Goal: Task Accomplishment & Management: Manage account settings

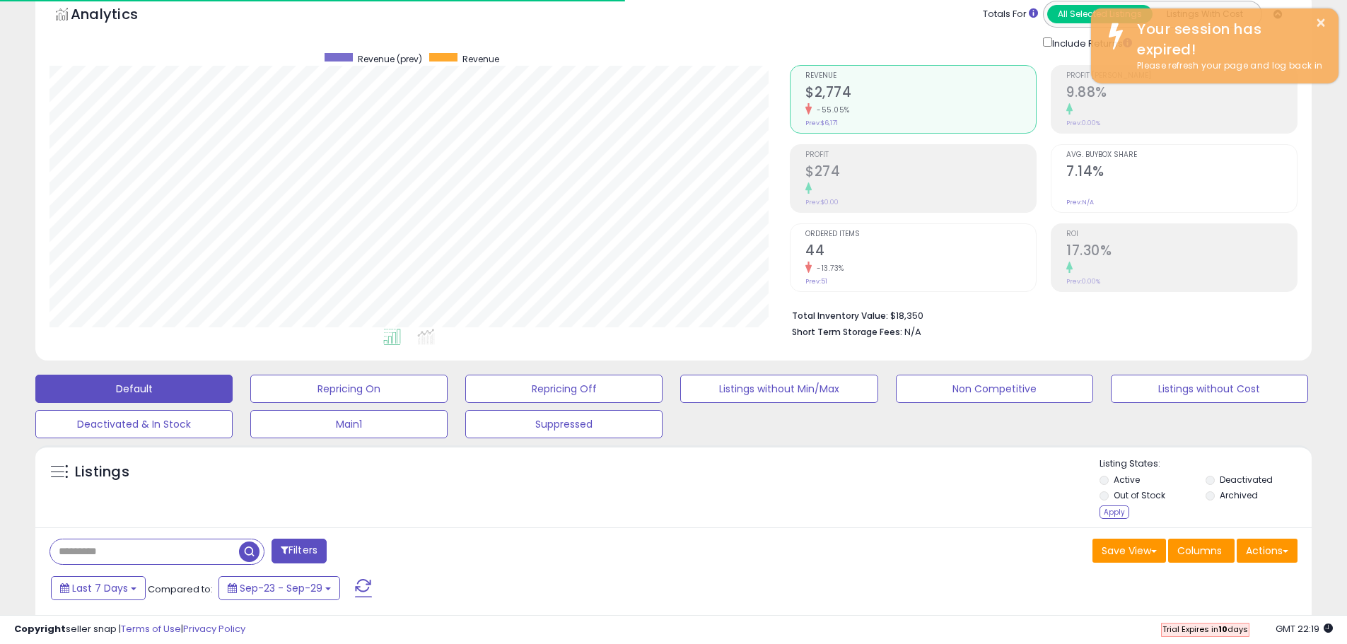
scroll to position [290, 740]
